Goal: Task Accomplishment & Management: Manage account settings

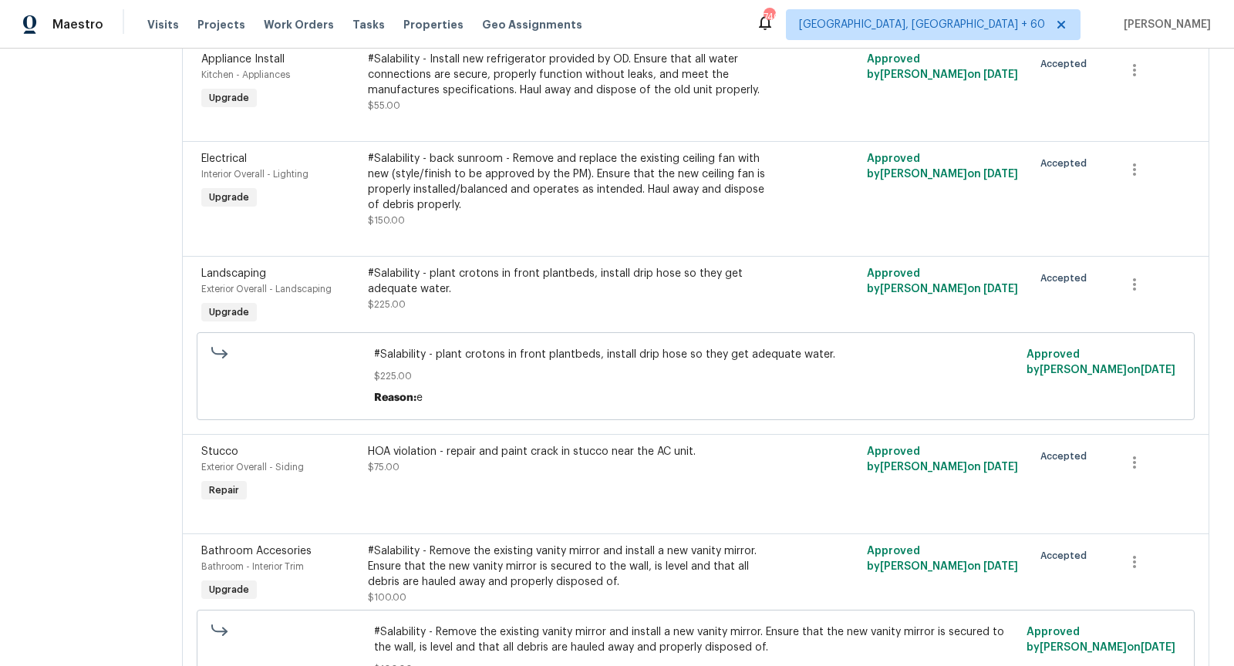
scroll to position [1817, 0]
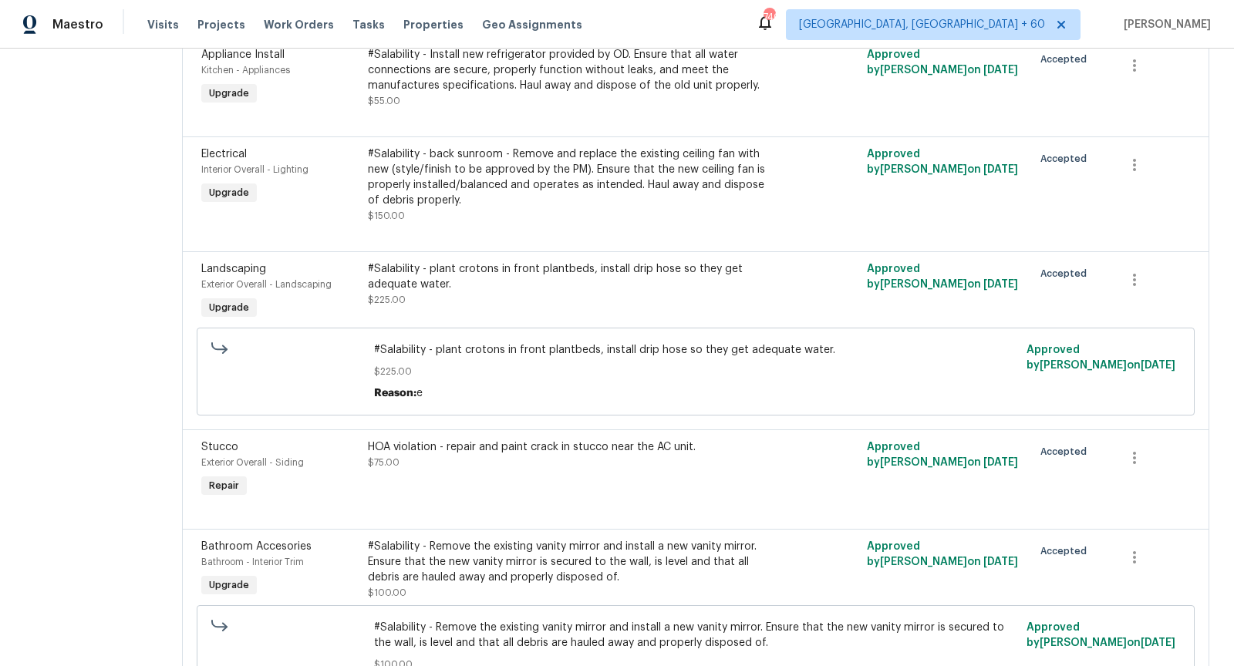
click at [525, 444] on div "HOA violation - repair and paint crack in stucco near the AC unit." at bounding box center [571, 446] width 406 height 15
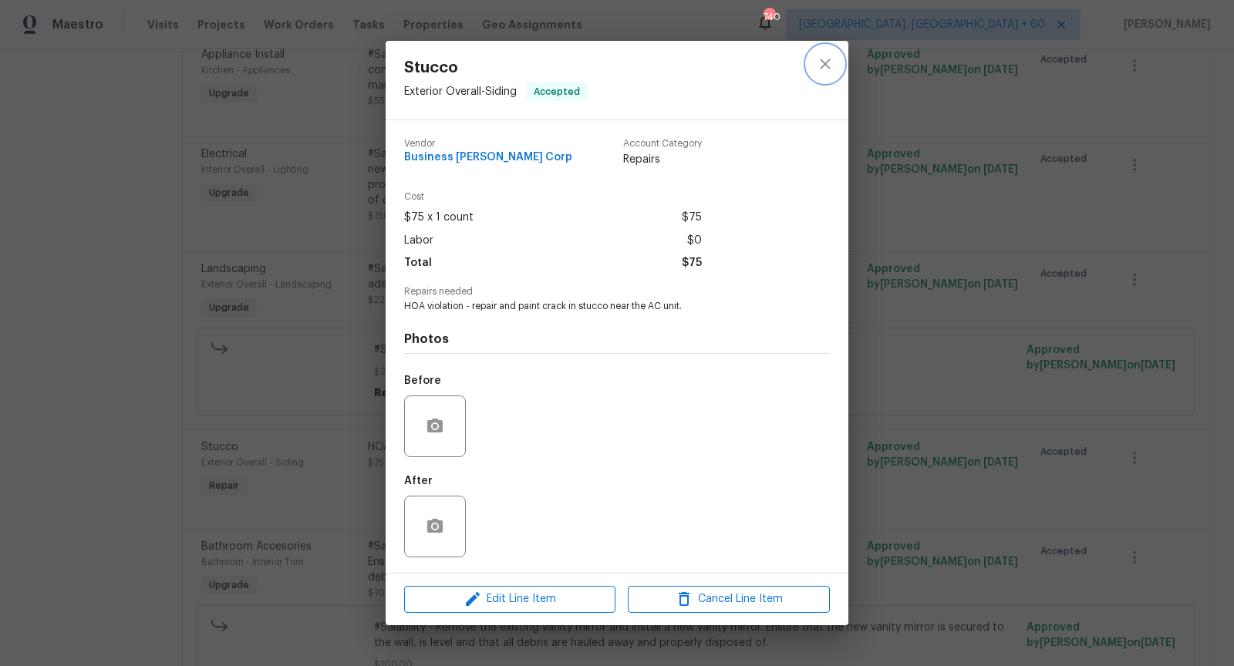
click at [823, 54] on button "close" at bounding box center [824, 63] width 37 height 37
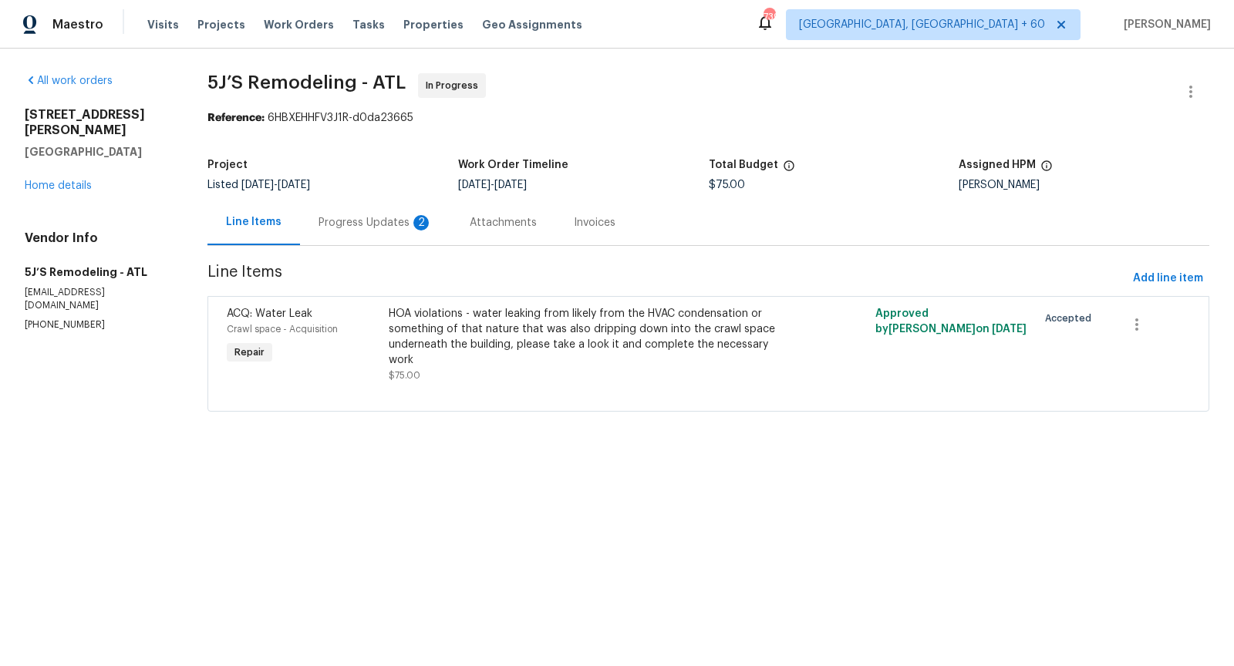
click at [385, 226] on div "Progress Updates 2" at bounding box center [375, 222] width 114 height 15
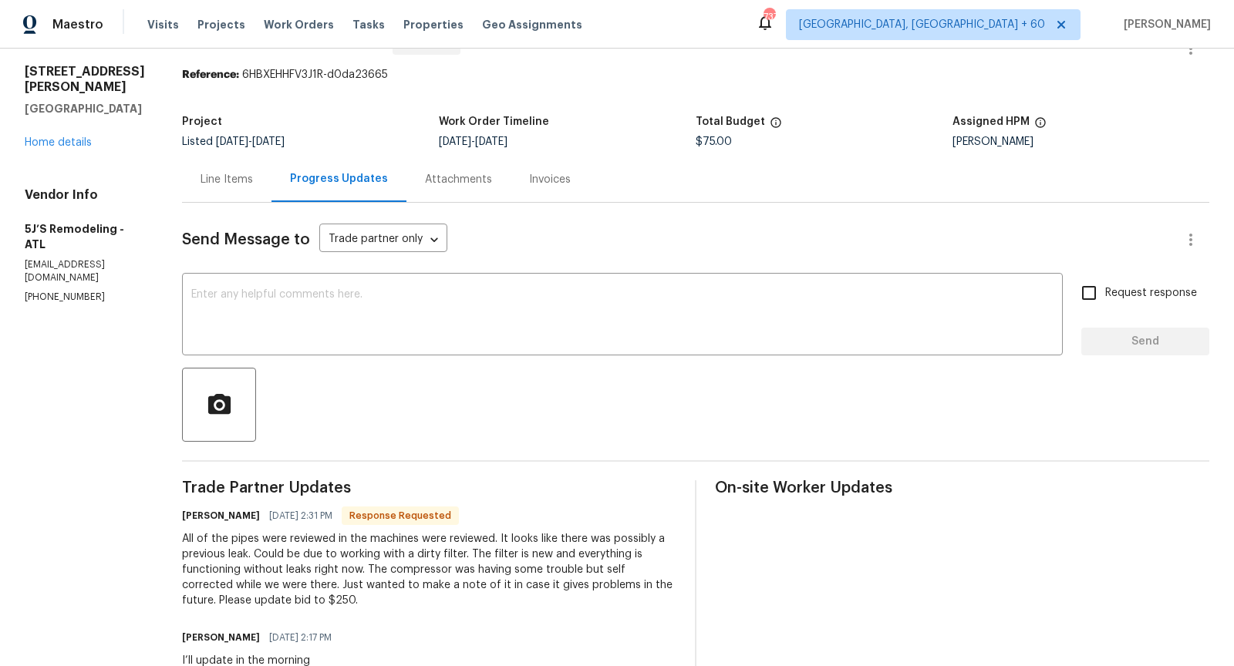
scroll to position [32, 0]
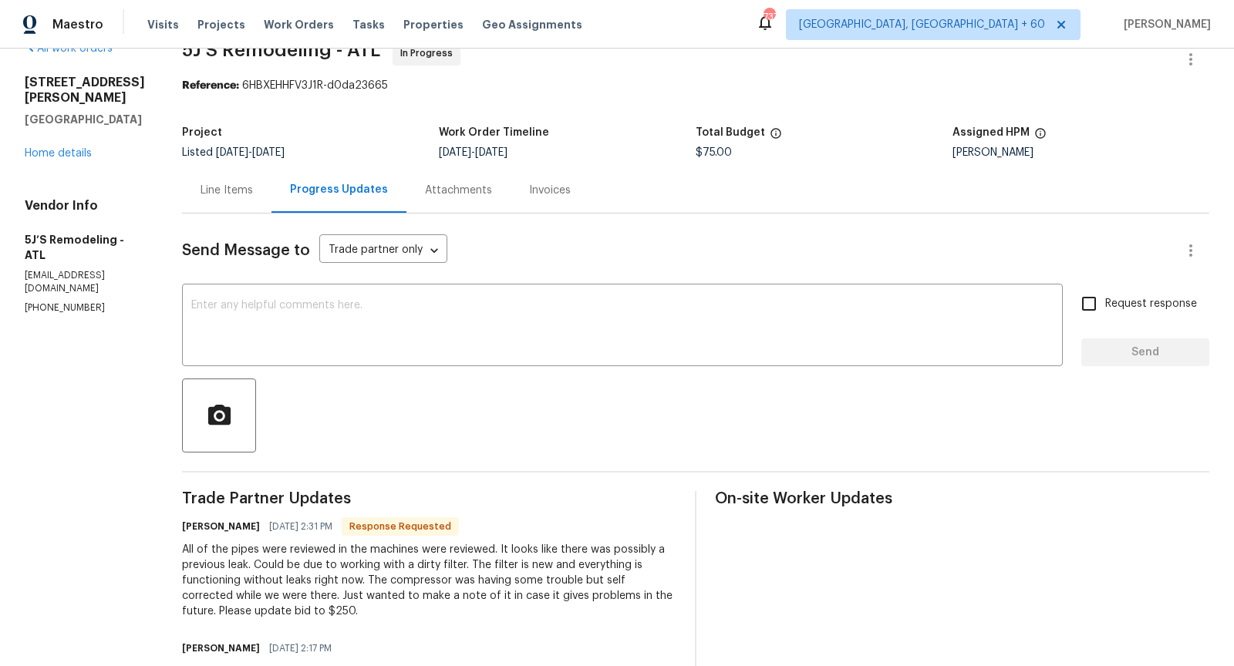
click at [238, 184] on div "Line Items" at bounding box center [226, 190] width 52 height 15
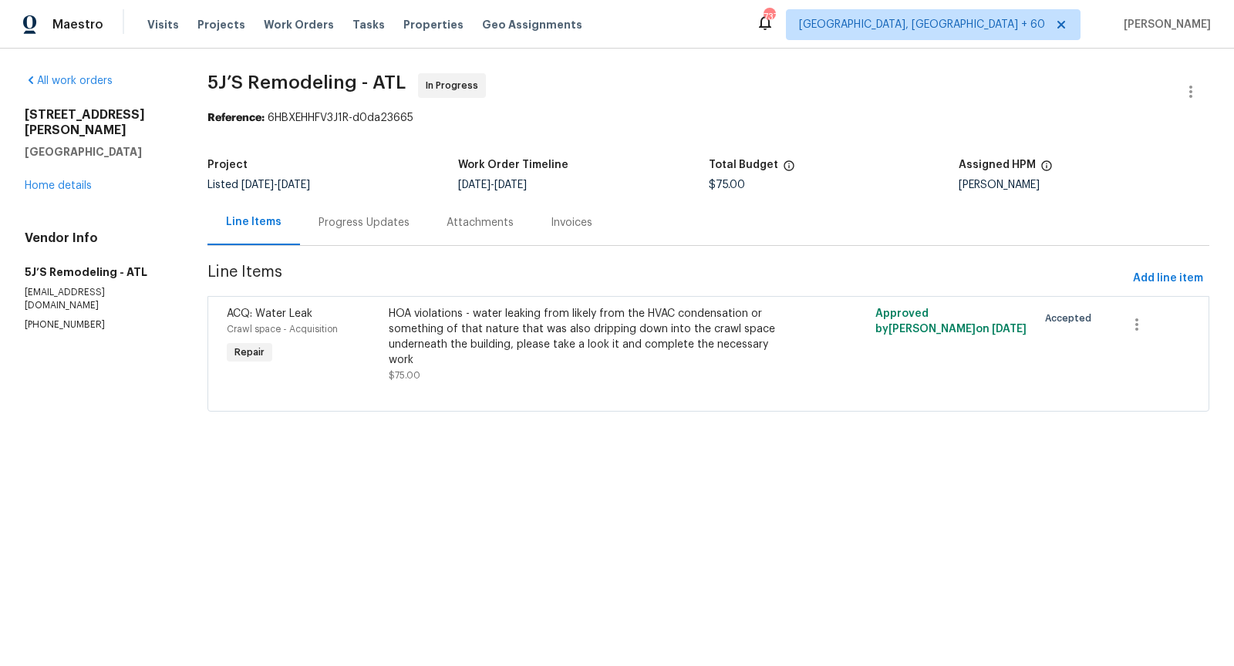
click at [451, 334] on div "HOA violations - water leaking from likely from the HVAC condensation or someth…" at bounding box center [587, 337] width 396 height 62
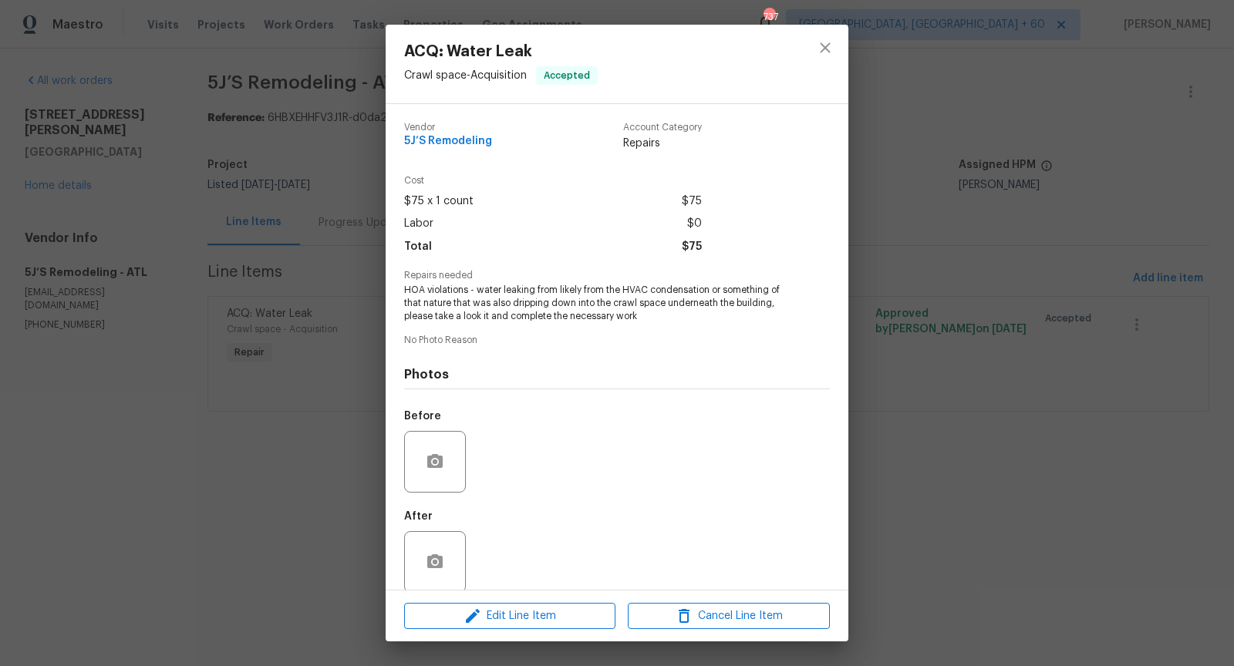
scroll to position [18, 0]
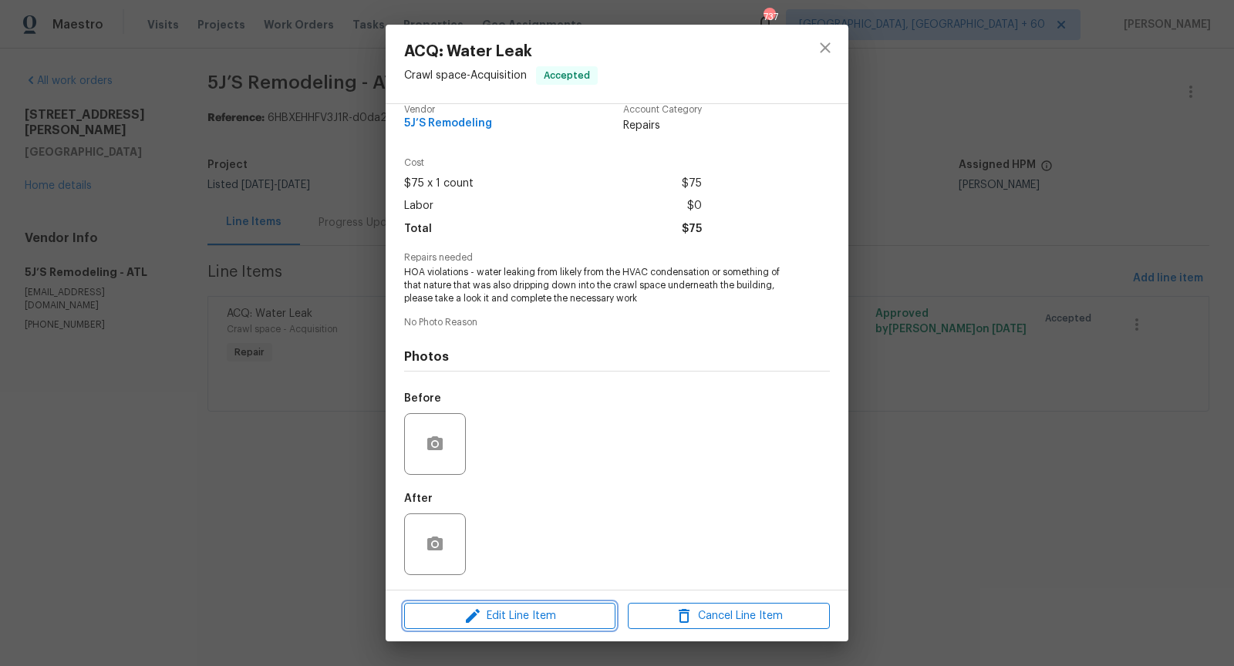
click at [497, 610] on span "Edit Line Item" at bounding box center [510, 616] width 202 height 19
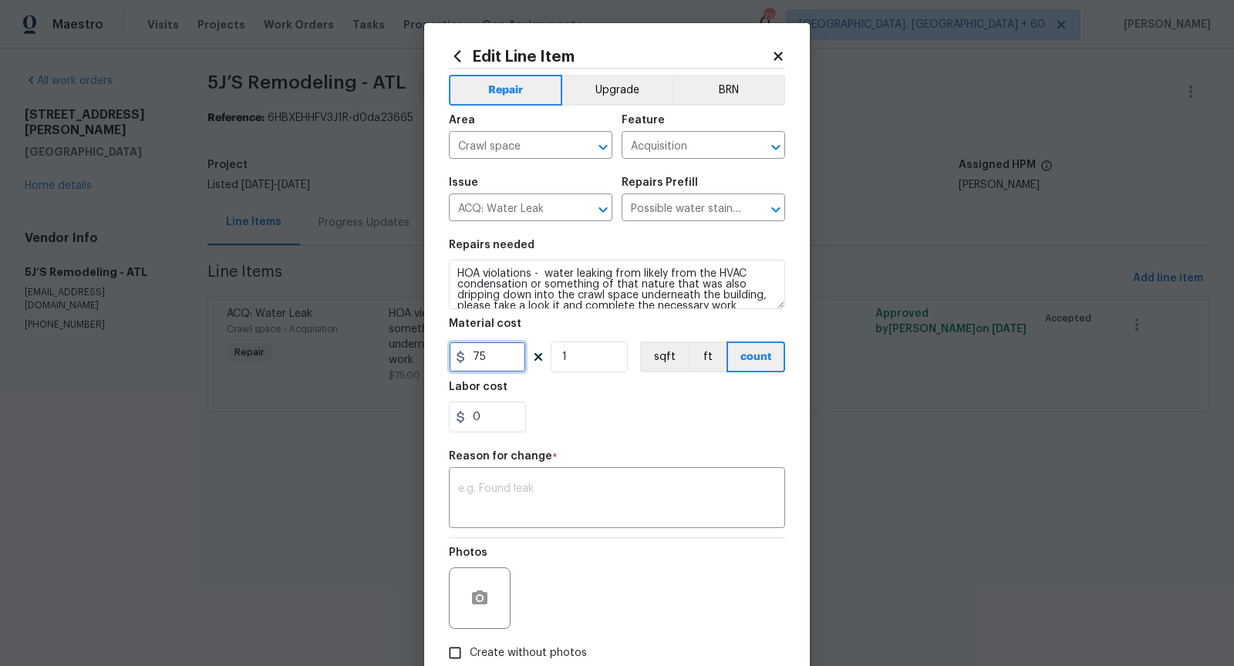
click at [492, 358] on input "75" at bounding box center [487, 357] width 77 height 31
type input "250"
click at [584, 413] on div "0" at bounding box center [617, 417] width 336 height 31
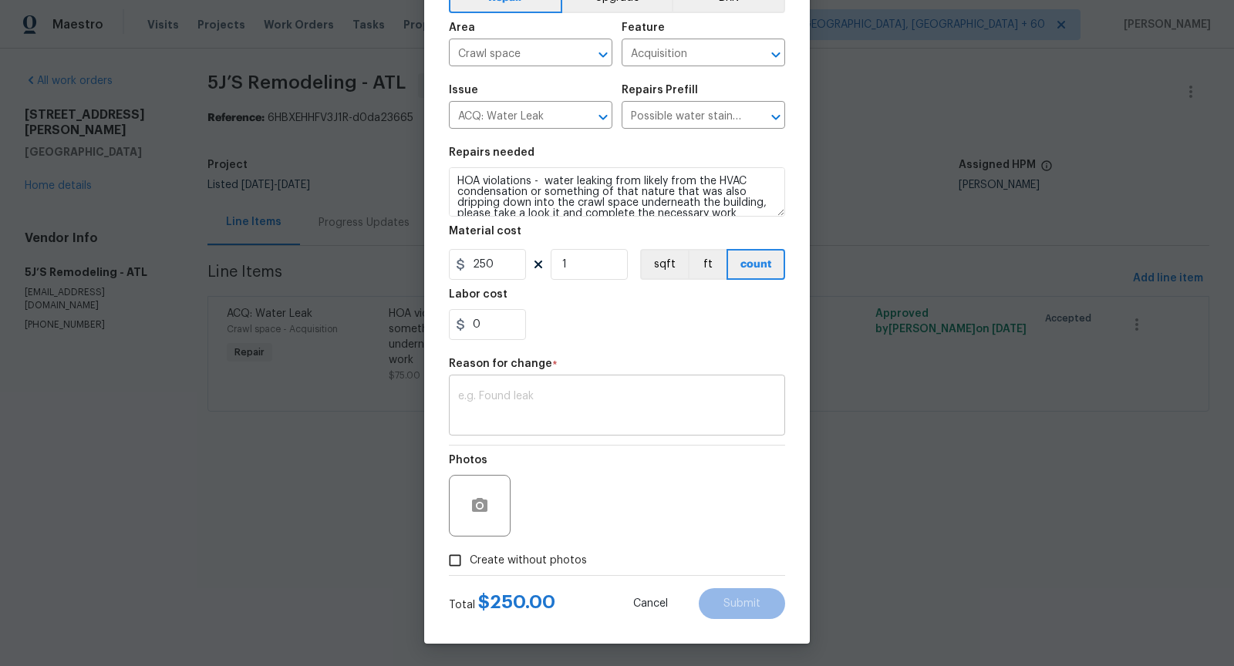
click at [516, 394] on textarea at bounding box center [617, 407] width 318 height 32
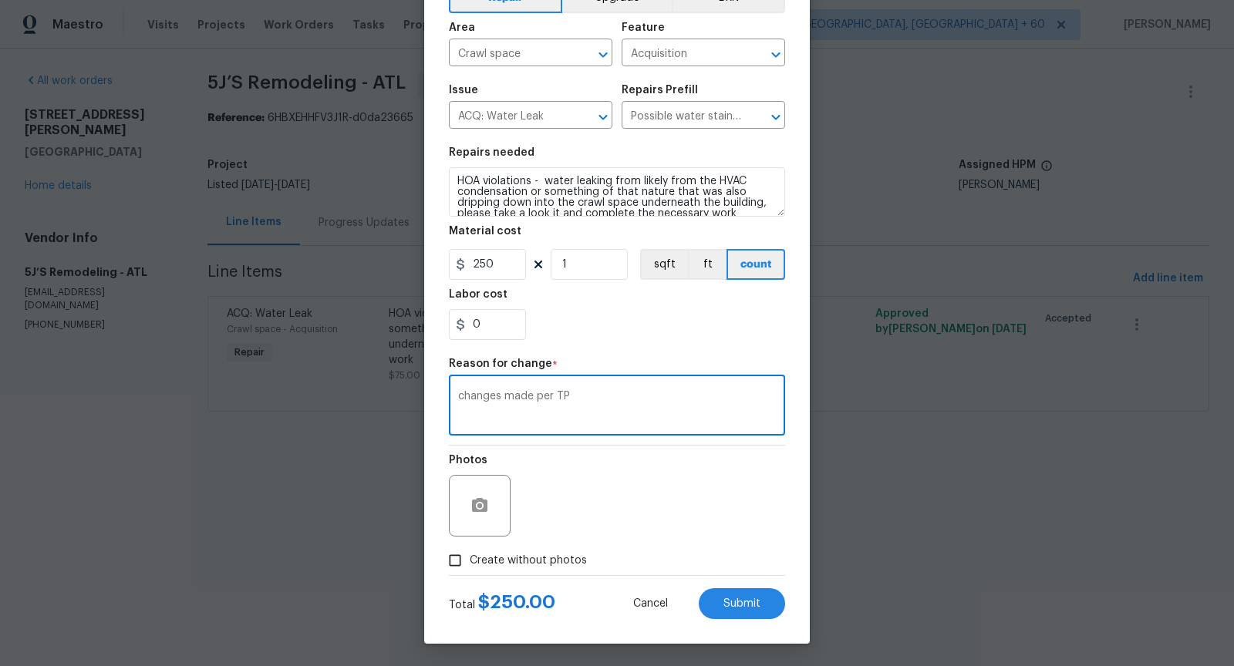
type textarea "changes made per TP"
click at [451, 563] on input "Create without photos" at bounding box center [454, 560] width 29 height 29
checkbox input "true"
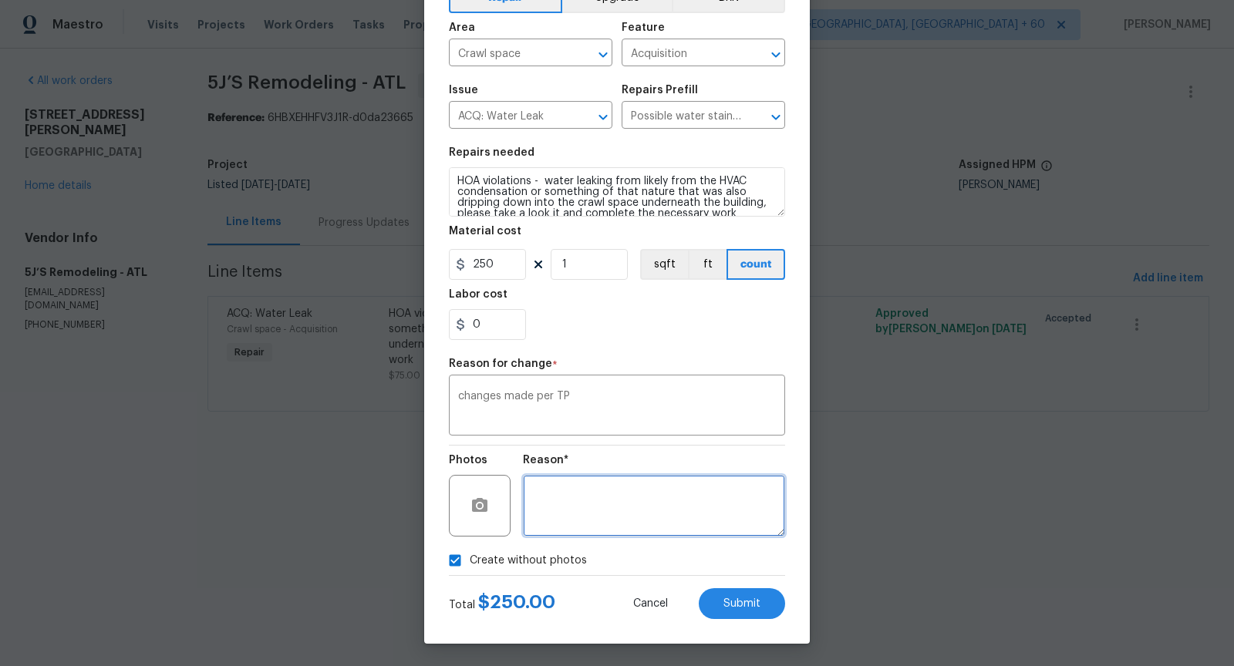
click at [685, 531] on textarea at bounding box center [654, 506] width 262 height 62
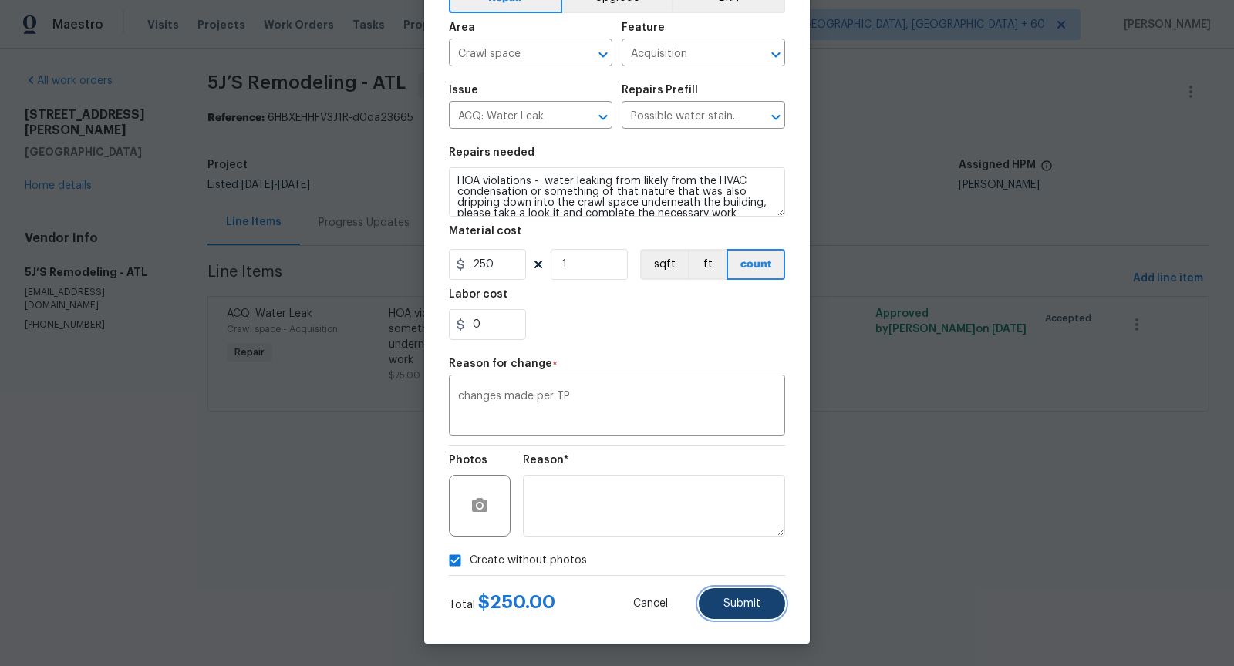
click at [739, 594] on button "Submit" at bounding box center [742, 603] width 86 height 31
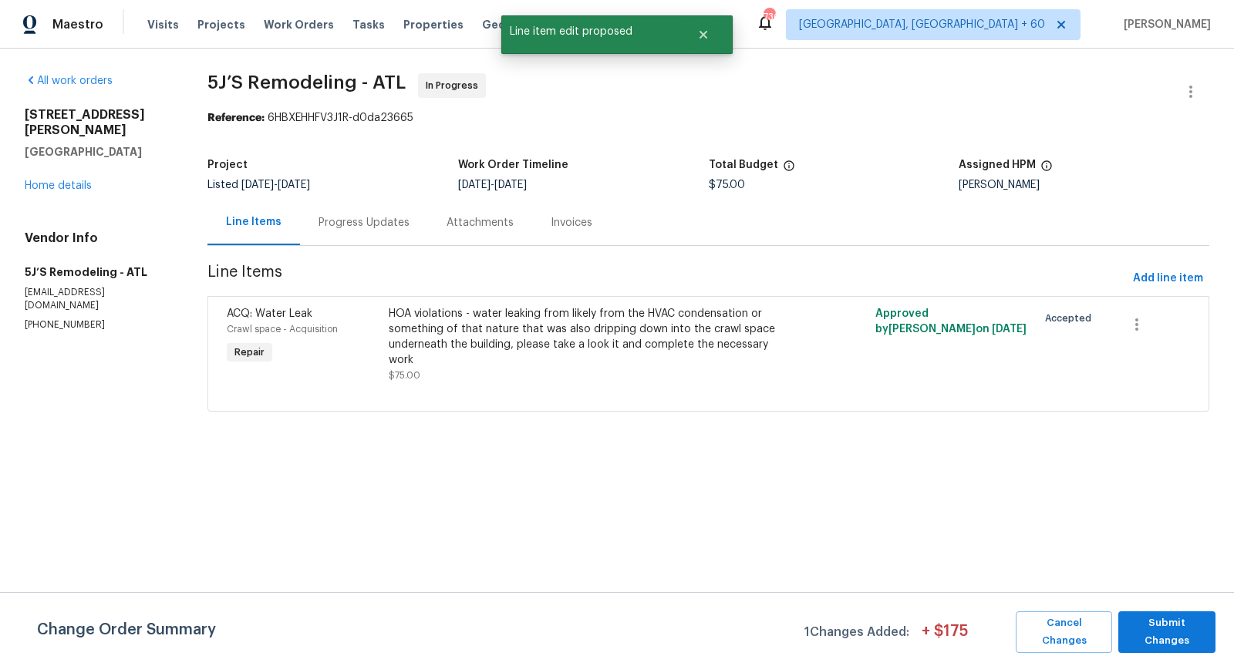
scroll to position [0, 0]
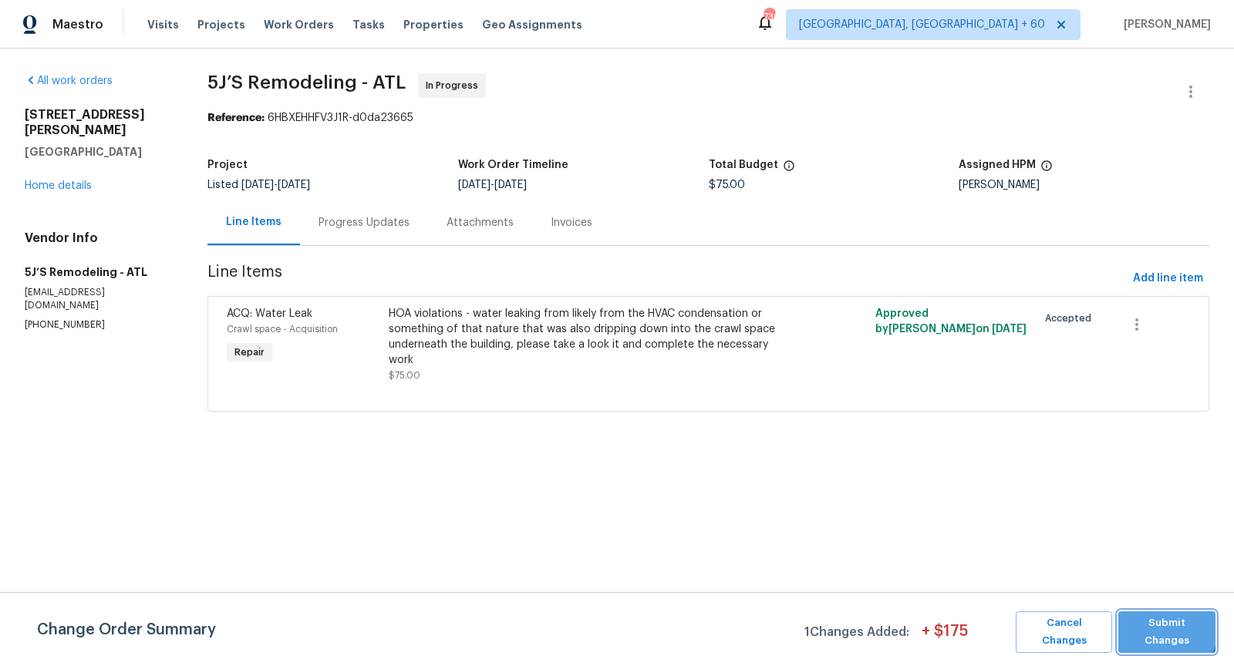
click at [1159, 619] on button "Submit Changes" at bounding box center [1166, 632] width 97 height 42
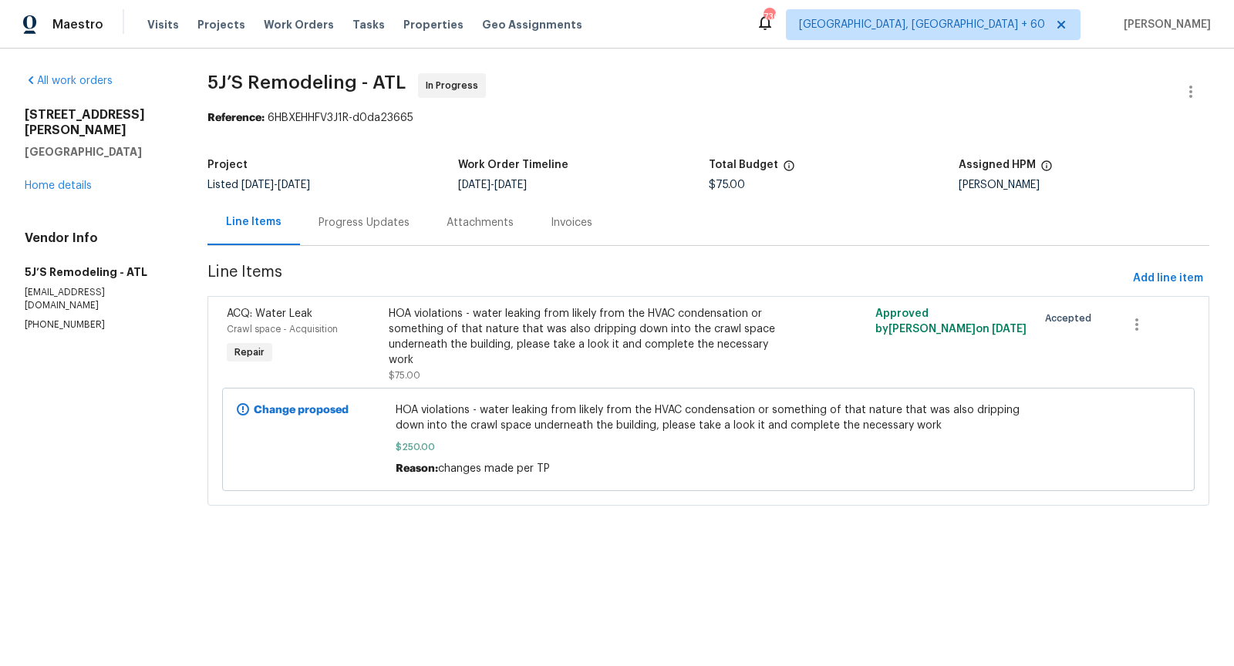
click at [352, 223] on div "Progress Updates" at bounding box center [363, 222] width 91 height 15
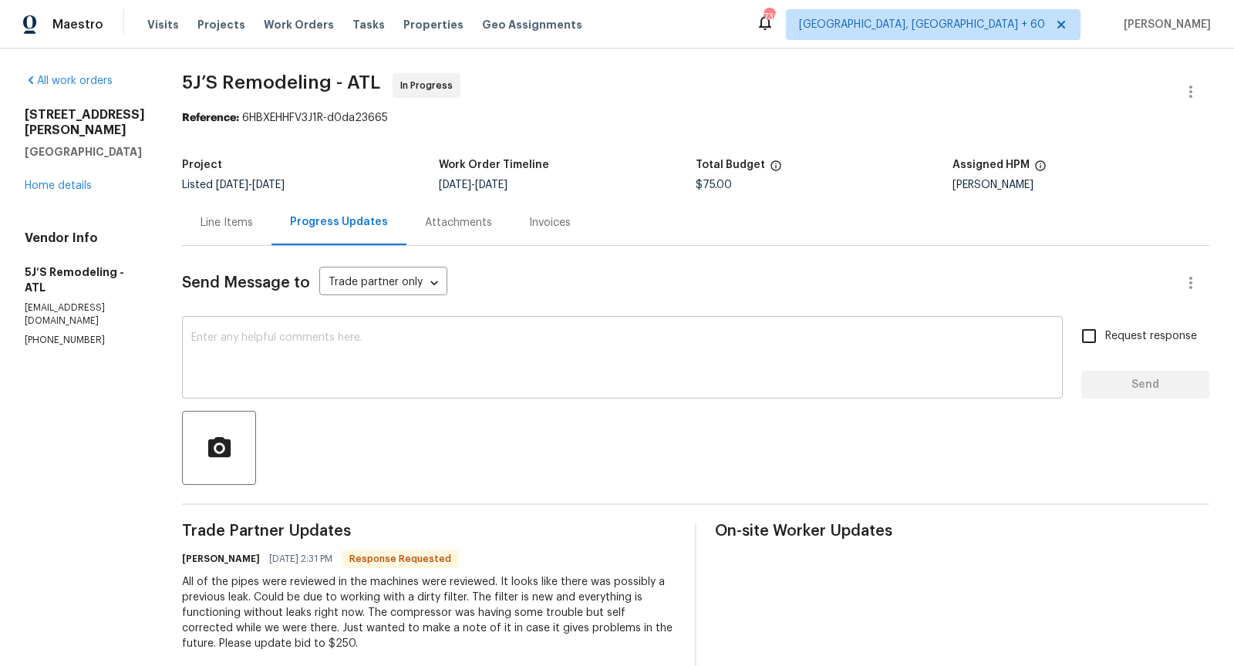
click at [268, 377] on textarea at bounding box center [622, 359] width 862 height 54
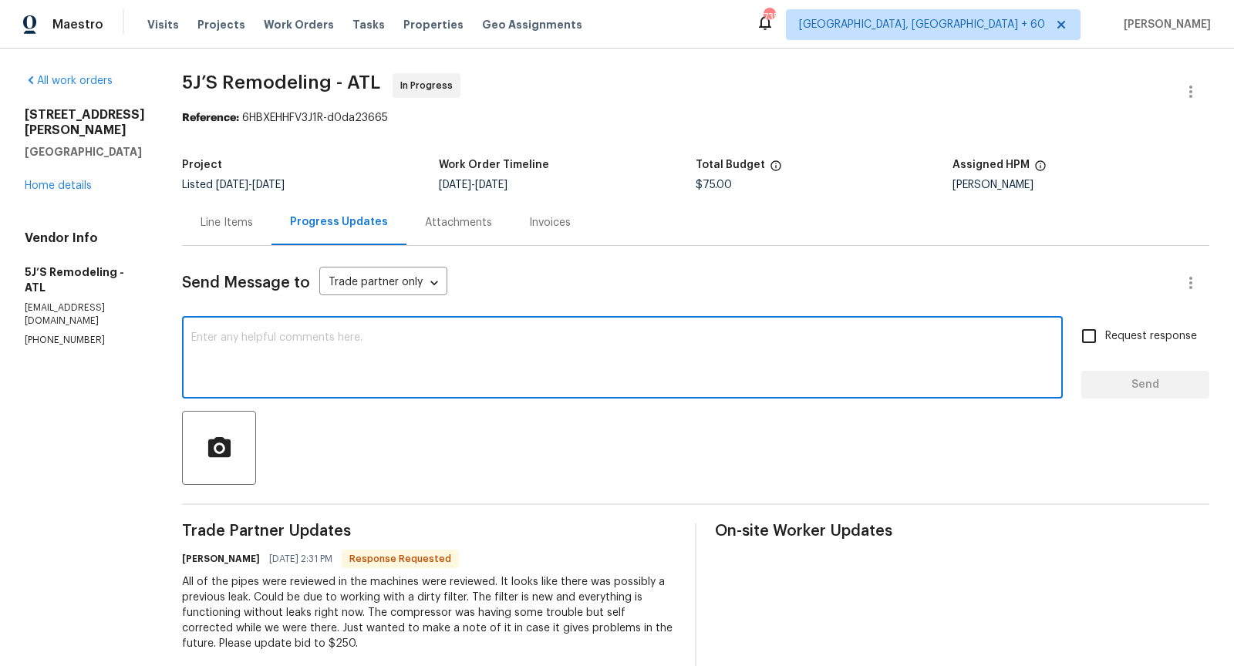
click at [227, 237] on div "Line Items" at bounding box center [226, 222] width 89 height 45
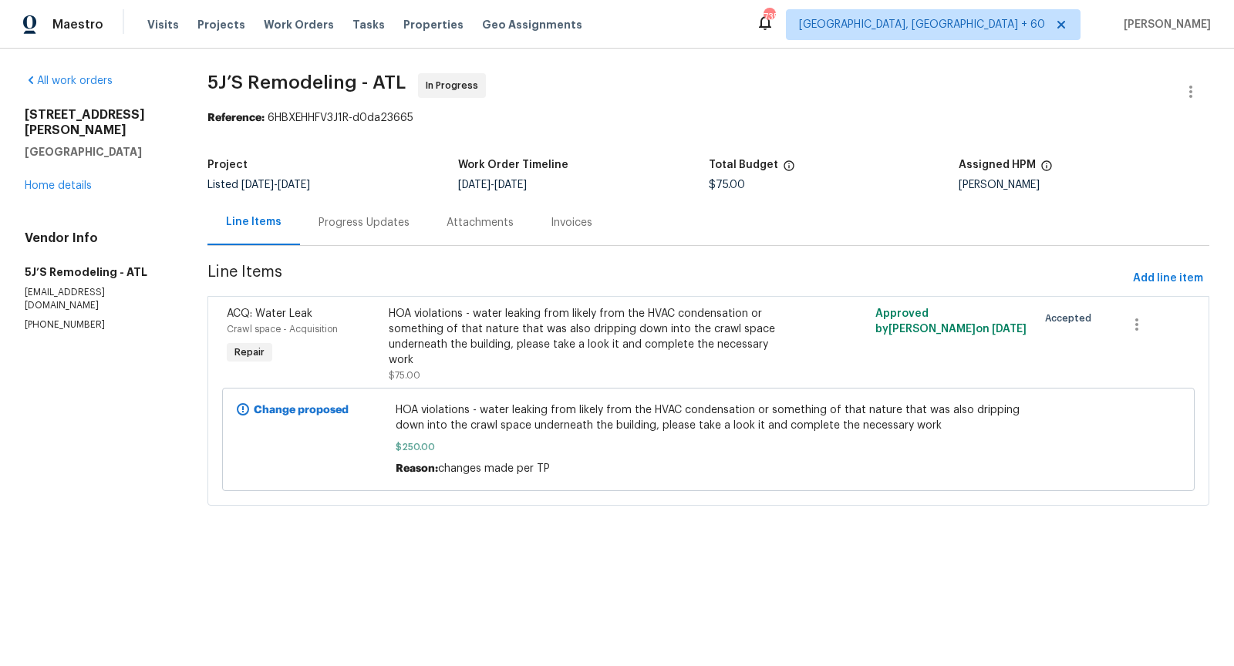
click at [330, 232] on div "Progress Updates" at bounding box center [364, 222] width 128 height 45
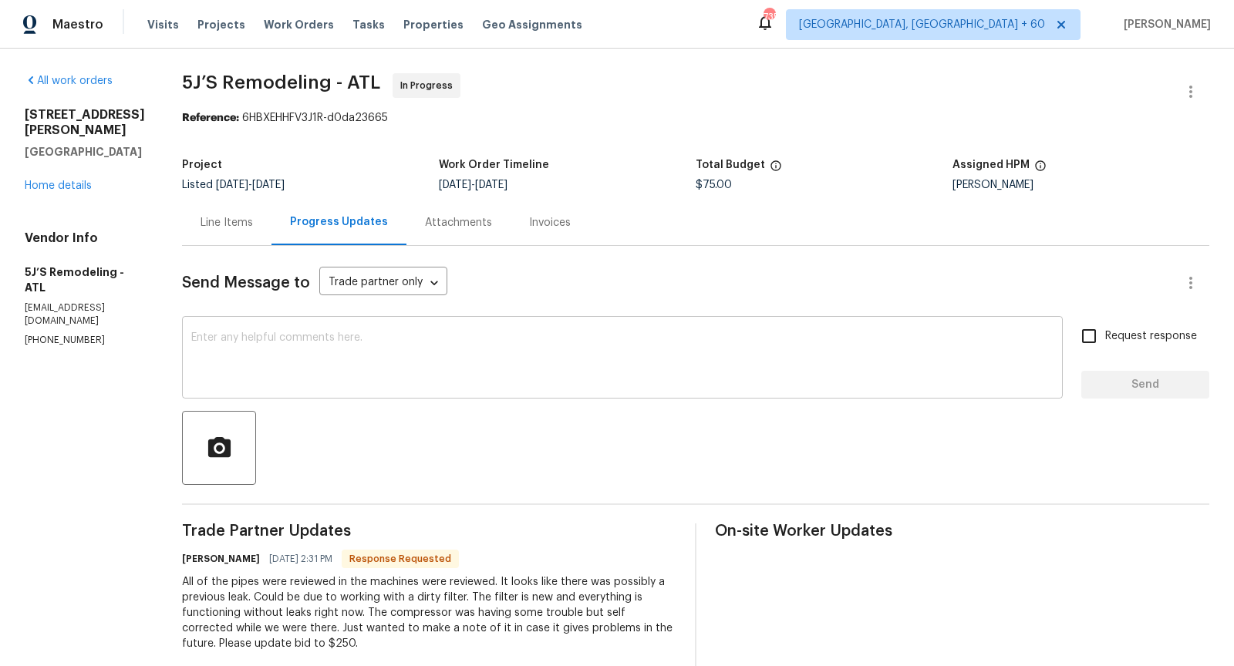
click at [396, 364] on textarea at bounding box center [622, 359] width 862 height 54
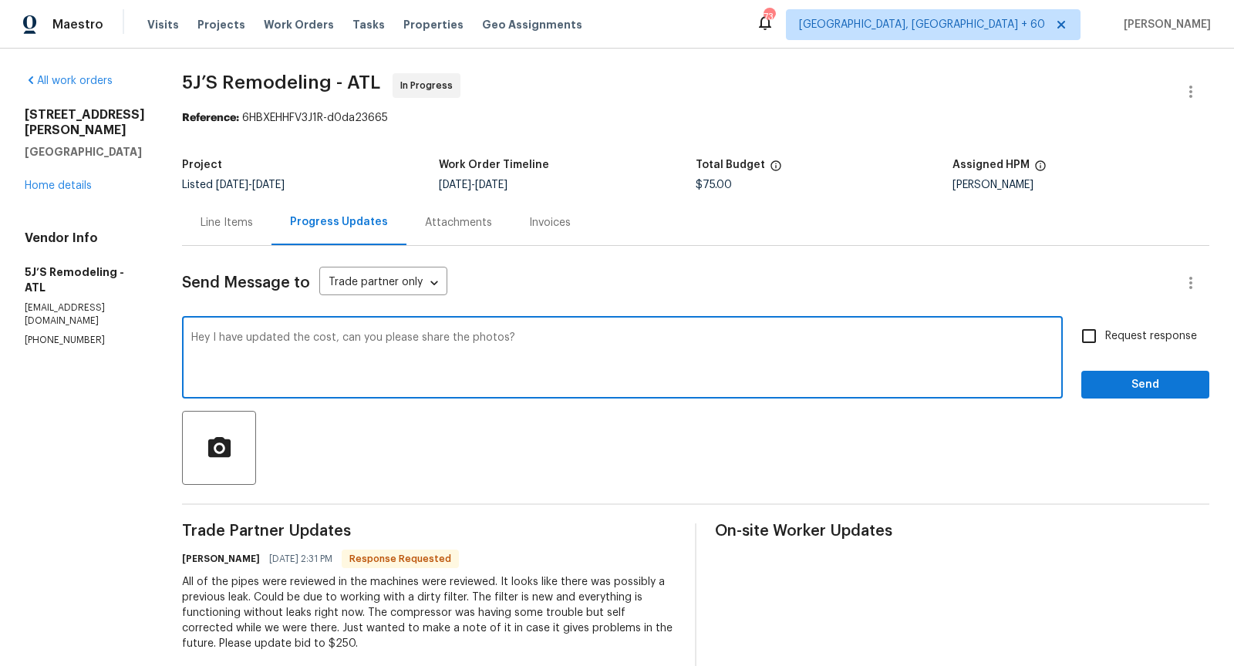
type textarea "Hey I have updated the cost, can you please share the photos?"
click at [1084, 330] on input "Request response" at bounding box center [1088, 336] width 32 height 32
checkbox input "true"
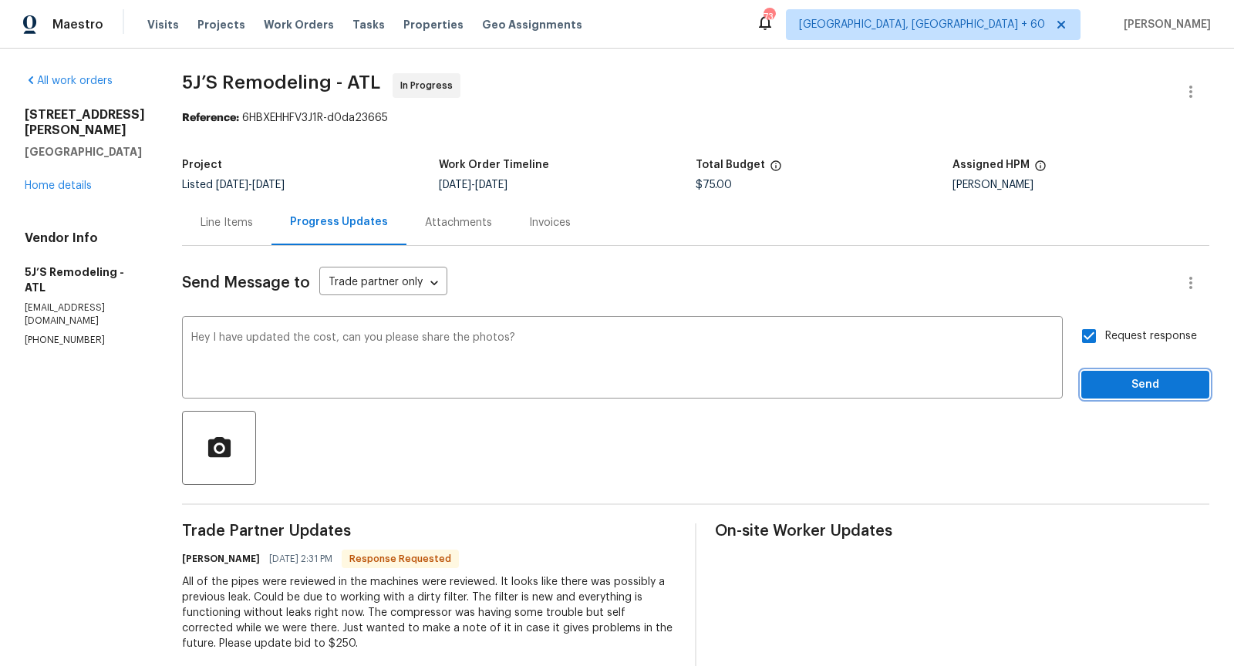
click at [1120, 389] on span "Send" at bounding box center [1144, 384] width 103 height 19
